Goal: Find specific page/section: Find specific page/section

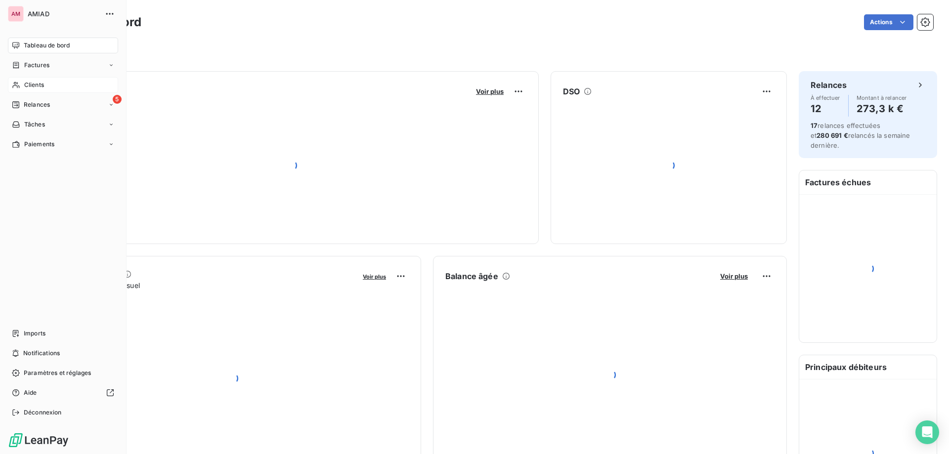
click at [33, 88] on span "Clients" at bounding box center [34, 85] width 20 height 9
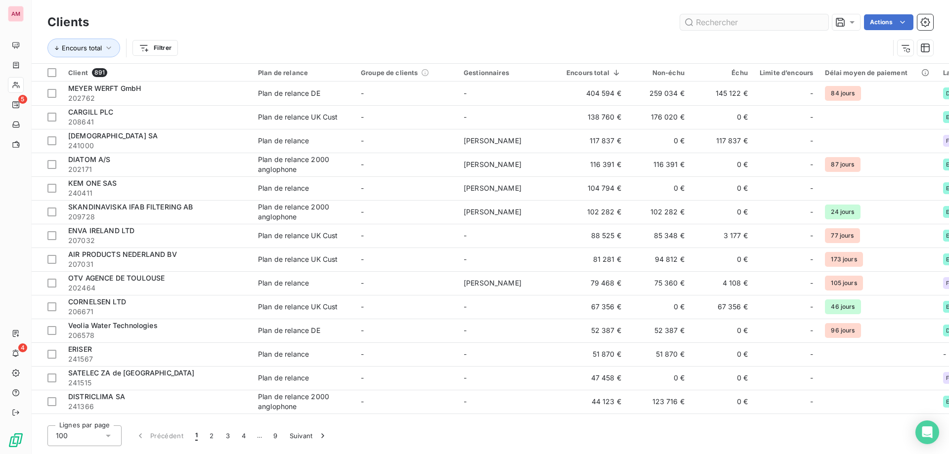
click at [731, 24] on input "text" at bounding box center [754, 22] width 148 height 16
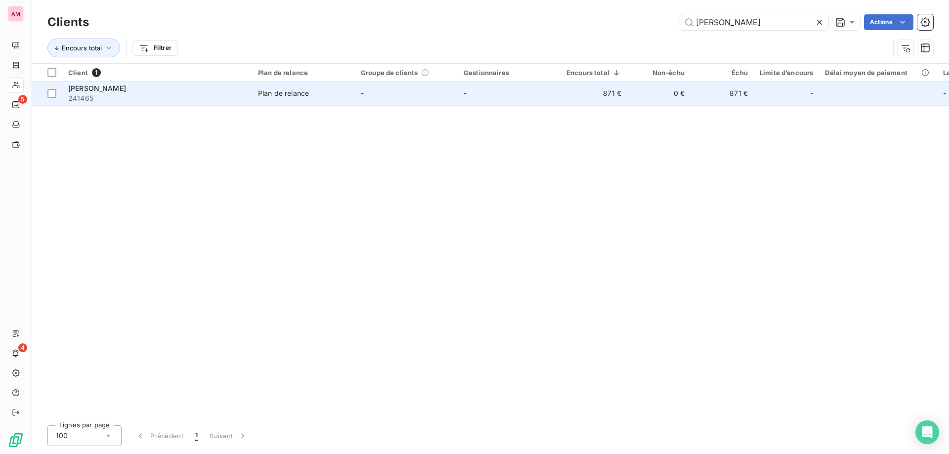
type input "[PERSON_NAME]"
click at [215, 104] on td "[PERSON_NAME] MAGANA 241465" at bounding box center [157, 94] width 190 height 24
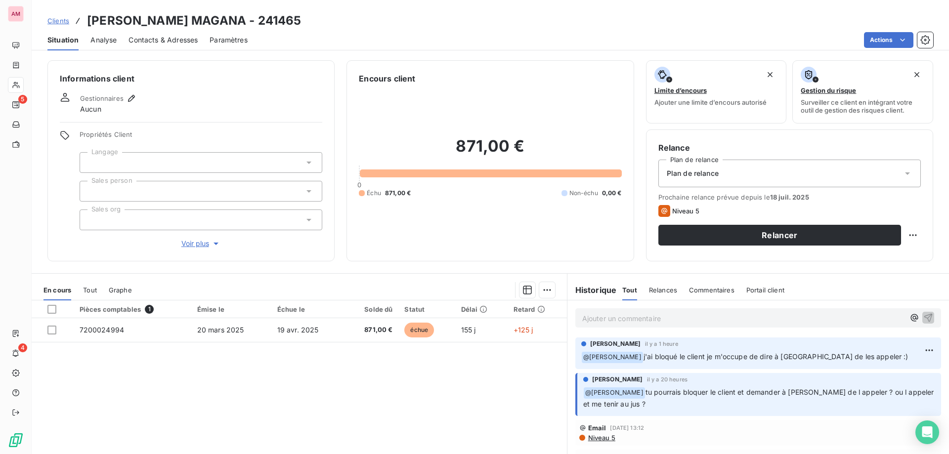
click at [110, 159] on div at bounding box center [201, 162] width 243 height 21
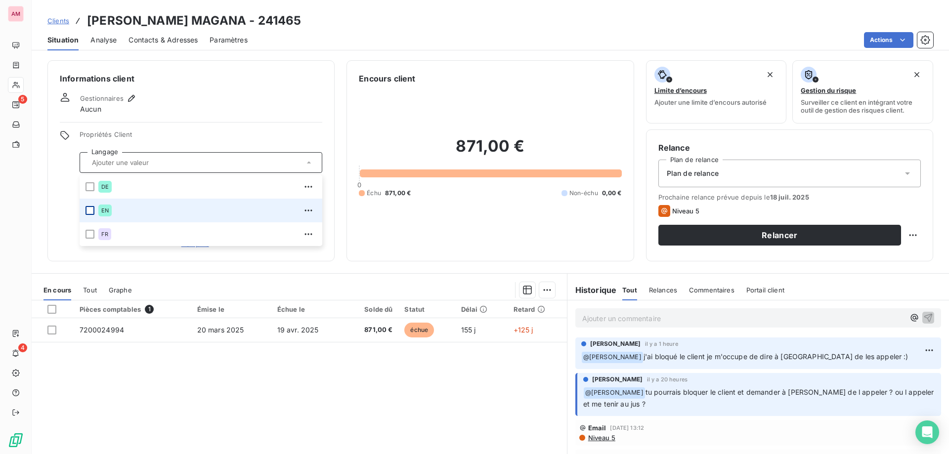
click at [87, 210] on div at bounding box center [89, 210] width 9 height 9
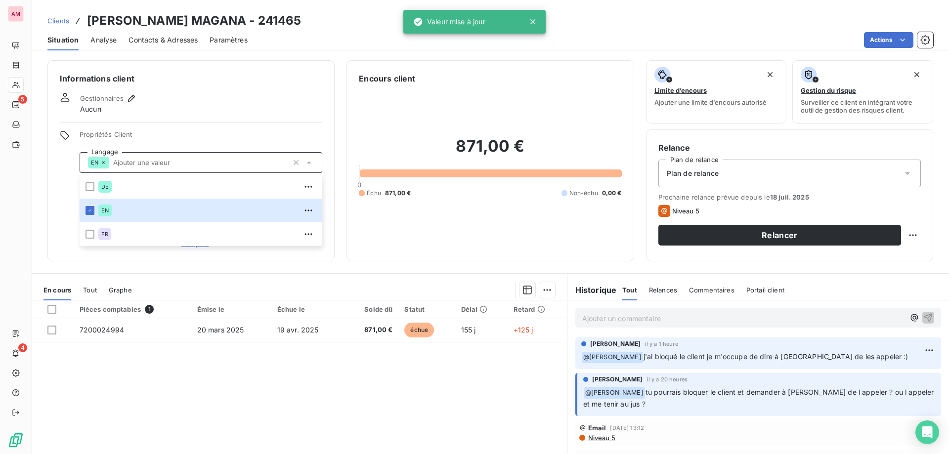
click at [66, 192] on div "Propriétés Client Langage EN DE EN FR Sales person Sales org Voir plus" at bounding box center [191, 189] width 262 height 119
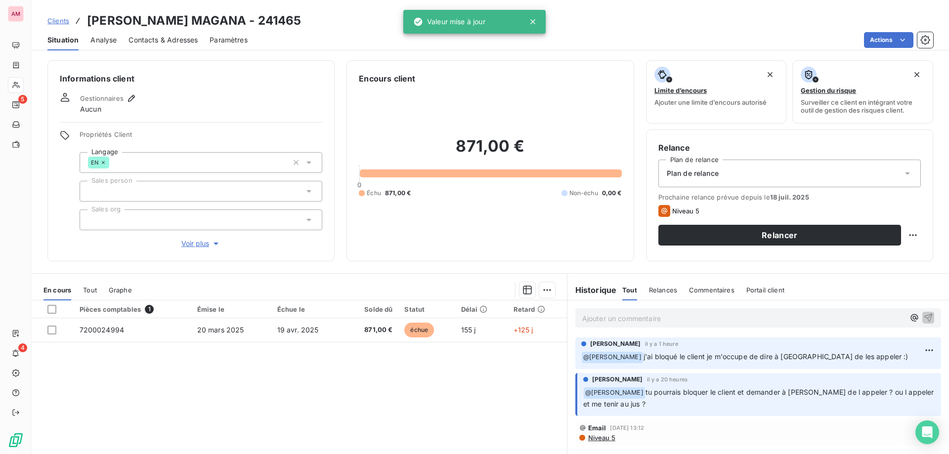
click at [122, 189] on div at bounding box center [201, 191] width 243 height 21
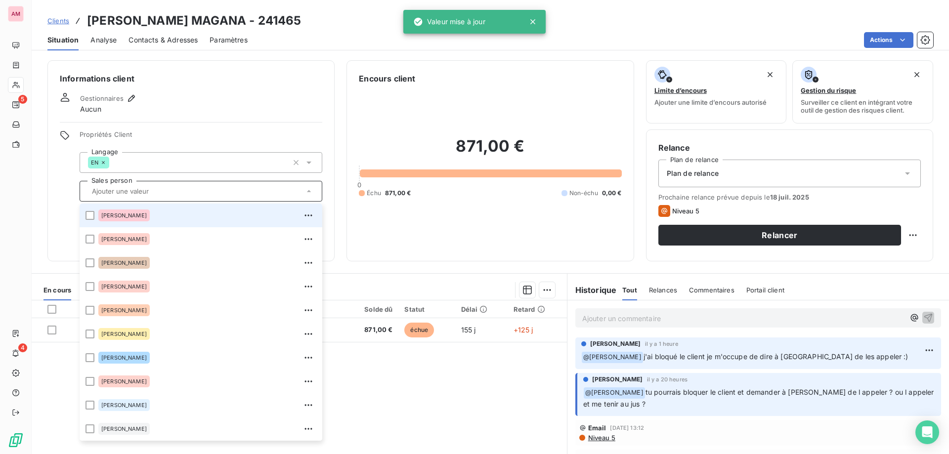
click at [62, 201] on div "Propriétés Client Langage EN Sales person [PERSON_NAME] [PERSON_NAME] [PERSON_N…" at bounding box center [191, 189] width 262 height 119
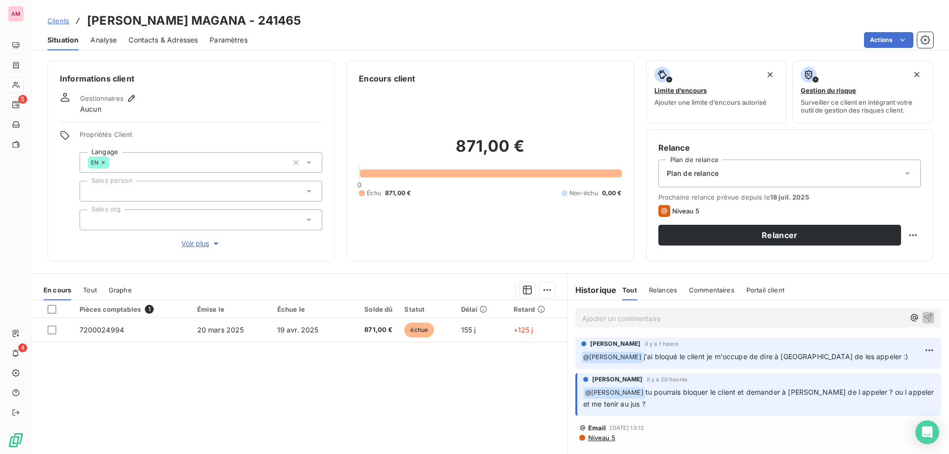
click at [180, 190] on div at bounding box center [201, 191] width 243 height 21
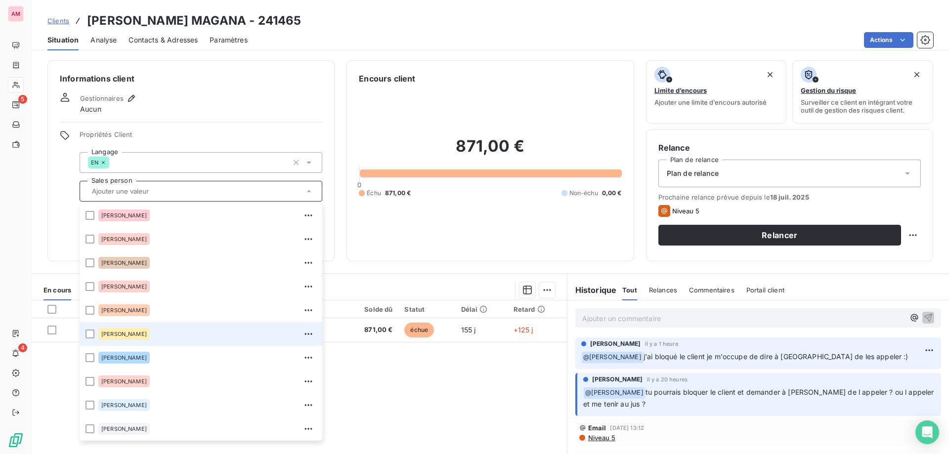
drag, startPoint x: 120, startPoint y: 333, endPoint x: 86, endPoint y: 302, distance: 44.8
click at [119, 333] on span "[PERSON_NAME]" at bounding box center [123, 334] width 45 height 6
click at [51, 227] on div "Informations client Gestionnaires Aucun Propriétés Client Langage EN Sales pers…" at bounding box center [190, 160] width 287 height 201
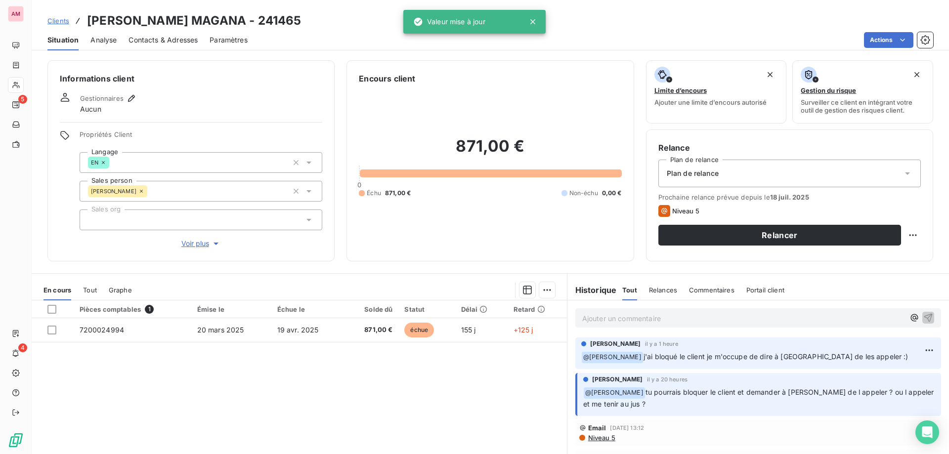
click at [138, 221] on div at bounding box center [201, 220] width 243 height 21
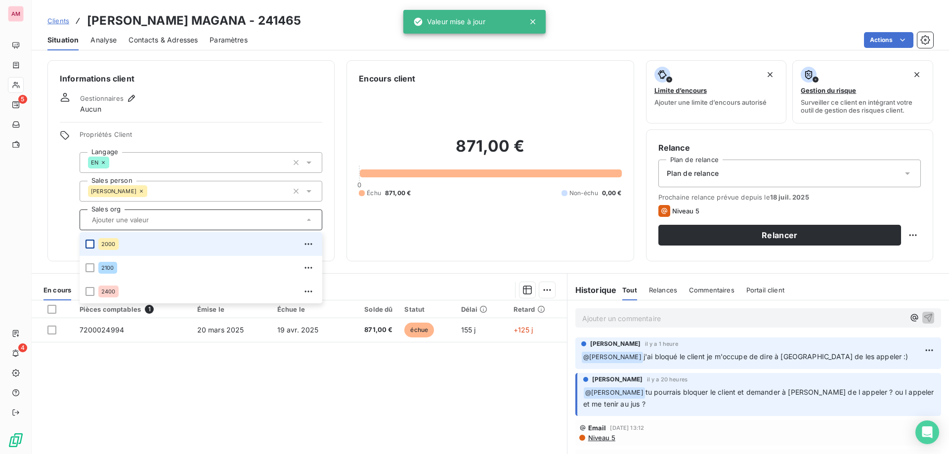
click at [89, 242] on div at bounding box center [89, 244] width 9 height 9
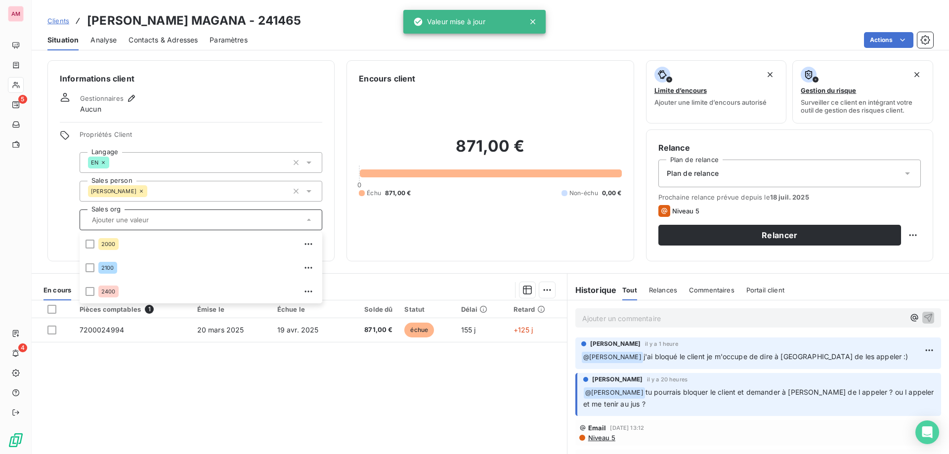
click at [53, 235] on div "Informations client Gestionnaires Aucun Propriétés Client Langage EN Sales pers…" at bounding box center [190, 160] width 287 height 201
click at [177, 39] on span "Contacts & Adresses" at bounding box center [162, 40] width 69 height 10
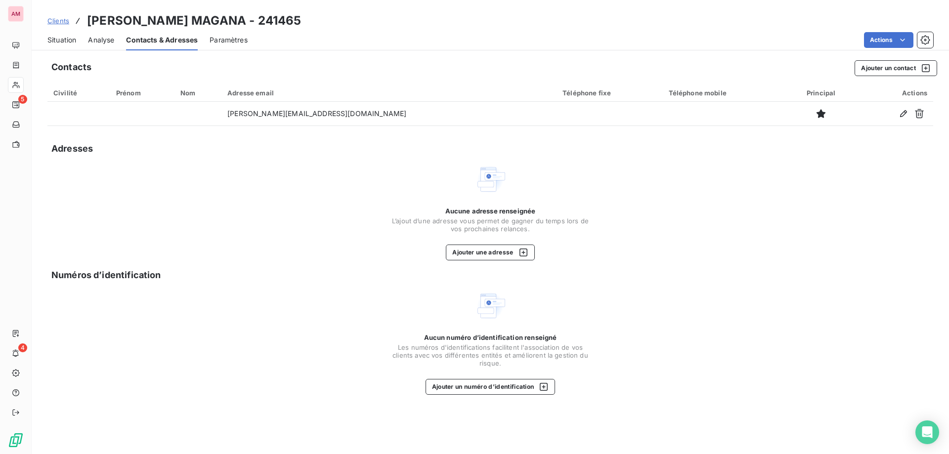
click at [54, 40] on span "Situation" at bounding box center [61, 40] width 29 height 10
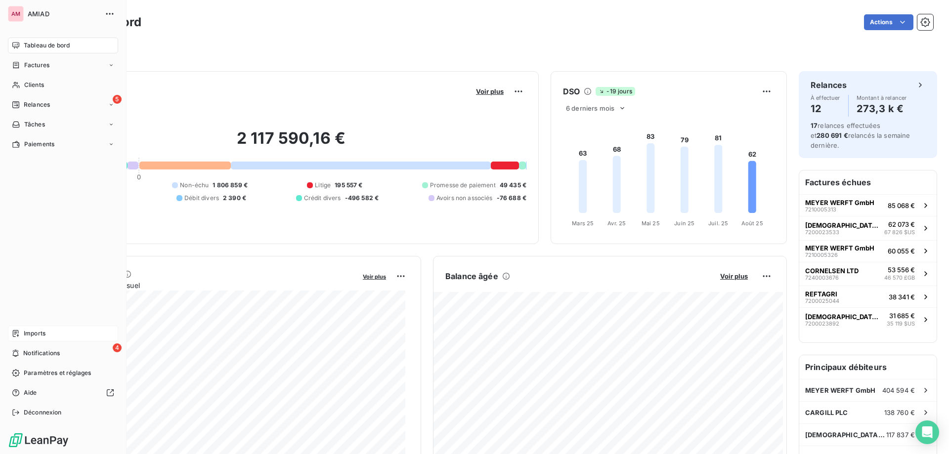
drag, startPoint x: 17, startPoint y: 353, endPoint x: 74, endPoint y: 340, distance: 58.3
click at [17, 354] on icon at bounding box center [15, 353] width 7 height 8
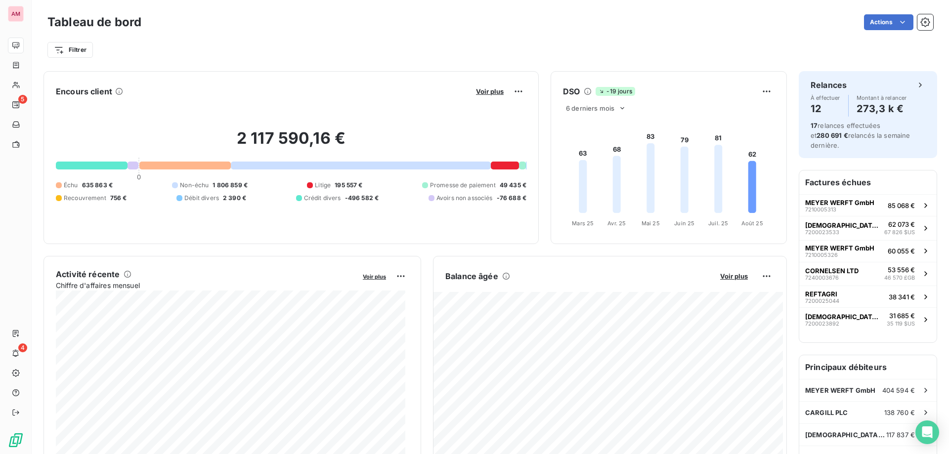
click at [298, 54] on div "Filtrer" at bounding box center [489, 50] width 885 height 19
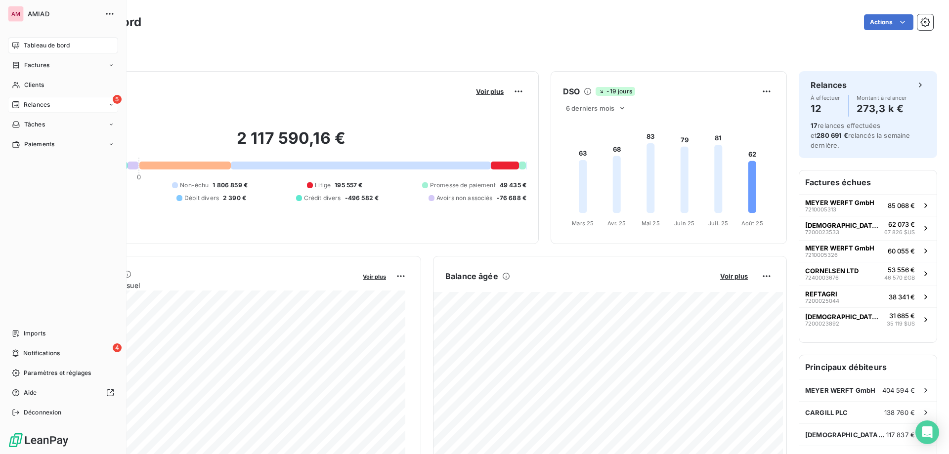
click at [35, 103] on span "Relances" at bounding box center [37, 104] width 26 height 9
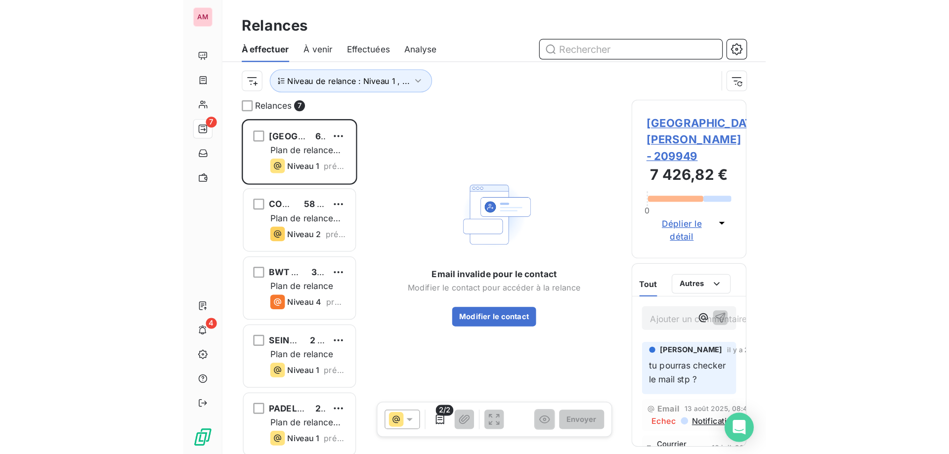
scroll to position [350, 205]
